Goal: Download file/media

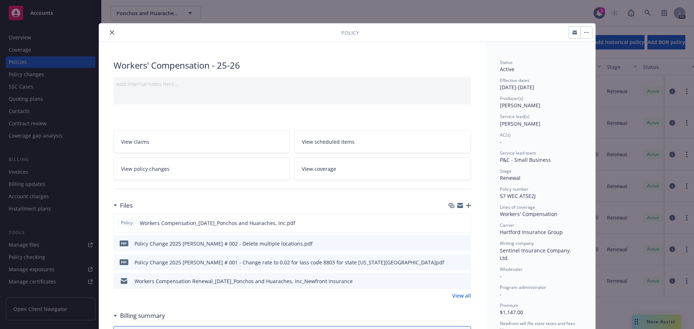
click at [110, 33] on icon "close" at bounding box center [112, 32] width 4 height 4
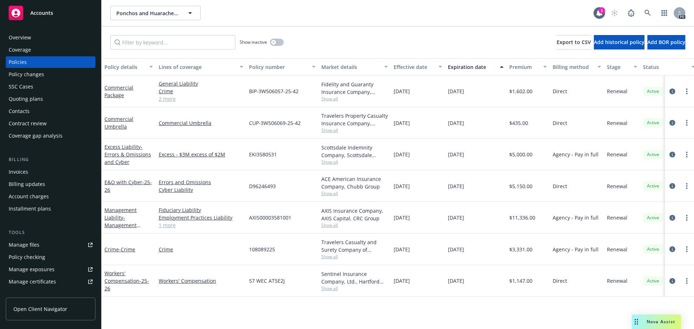
click at [25, 38] on div "Overview" at bounding box center [20, 38] width 22 height 12
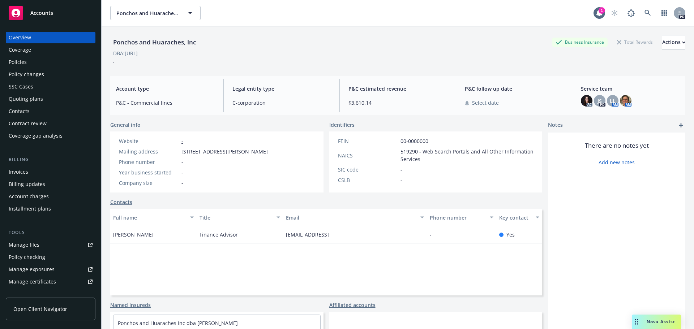
click at [49, 12] on span "Accounts" at bounding box center [41, 13] width 23 height 6
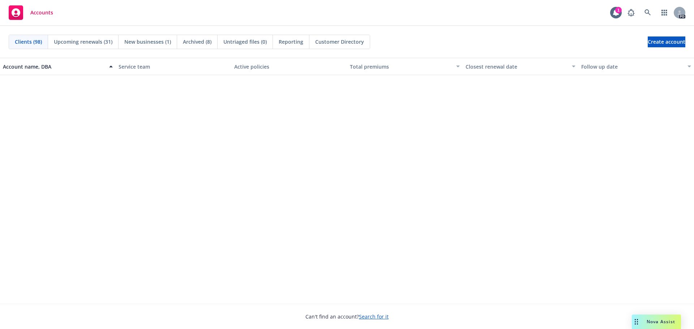
scroll to position [1988, 0]
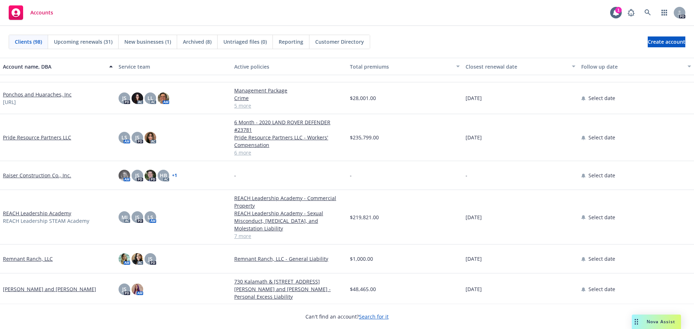
click at [34, 211] on link "REACH Leadership Academy" at bounding box center [37, 214] width 68 height 8
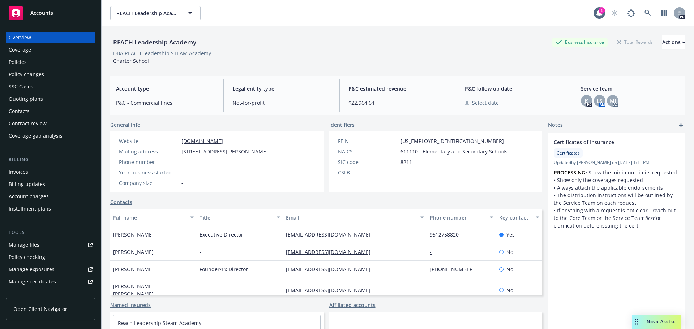
click at [19, 56] on div "Overview Coverage Policies Policy changes SSC Cases Quoting plans Contacts Cont…" at bounding box center [51, 87] width 90 height 110
click at [20, 62] on div "Policies" at bounding box center [18, 62] width 18 height 12
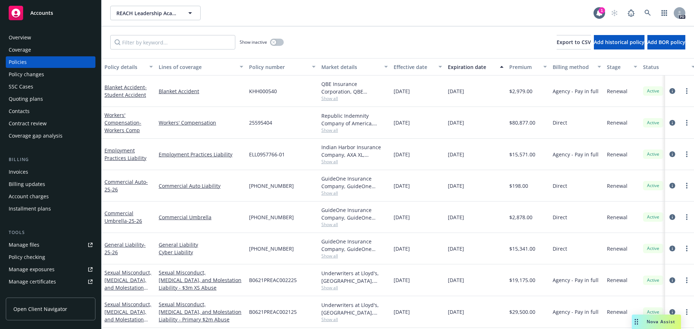
scroll to position [36, 0]
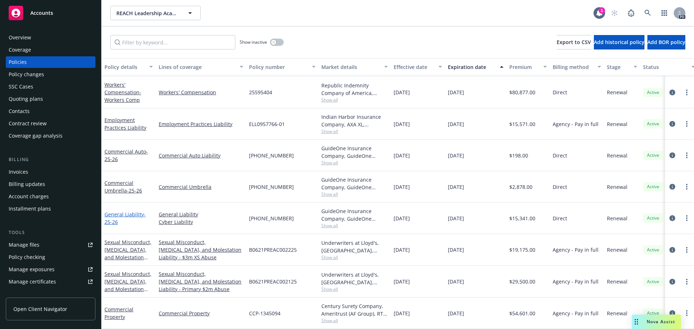
click at [122, 211] on link "General Liability - 25-26" at bounding box center [124, 218] width 41 height 14
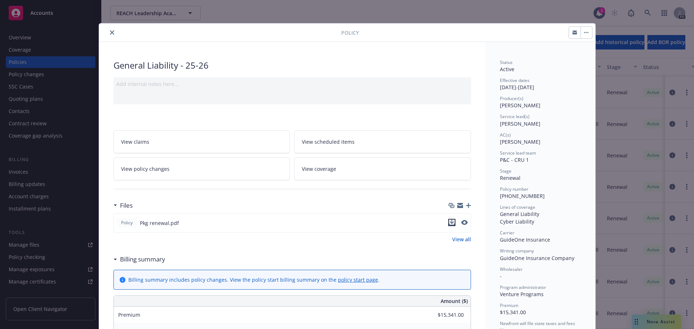
click at [450, 223] on icon "download file" at bounding box center [452, 223] width 6 height 6
click at [108, 35] on button "close" at bounding box center [112, 32] width 9 height 9
